Goal: Task Accomplishment & Management: Use online tool/utility

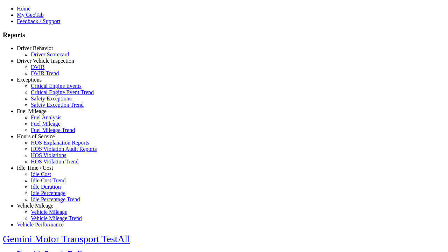
click at [40, 171] on link "Idle Time / Cost" at bounding box center [35, 168] width 36 height 6
click at [45, 196] on link "Idle Percentage Trend" at bounding box center [55, 199] width 49 height 6
select select "**"
type input "*********"
